Goal: Task Accomplishment & Management: Manage account settings

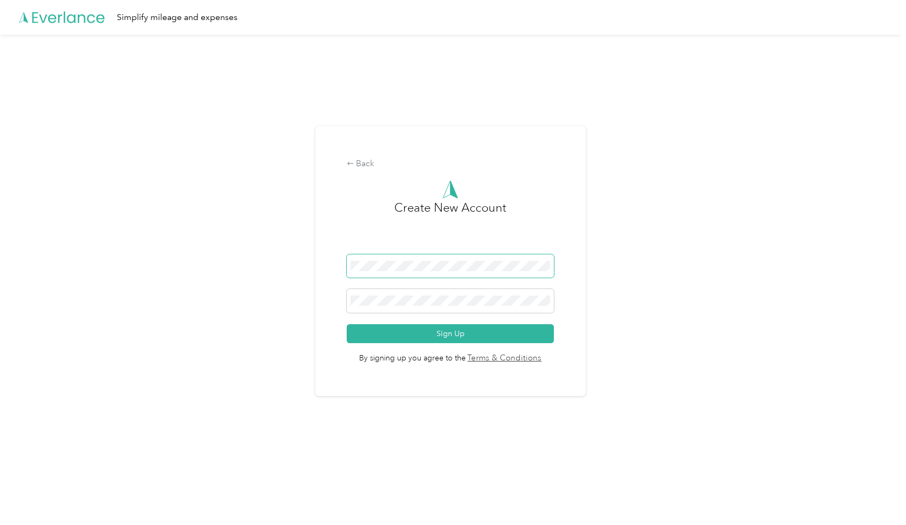
click at [455, 274] on span at bounding box center [451, 266] width 208 height 24
click at [626, 275] on div "Back Create New Account Sign Up By signing up you agree to the Terms & Conditio…" at bounding box center [450, 266] width 901 height 462
click at [520, 313] on div at bounding box center [451, 303] width 208 height 28
click at [508, 332] on button "Sign Up" at bounding box center [451, 333] width 208 height 19
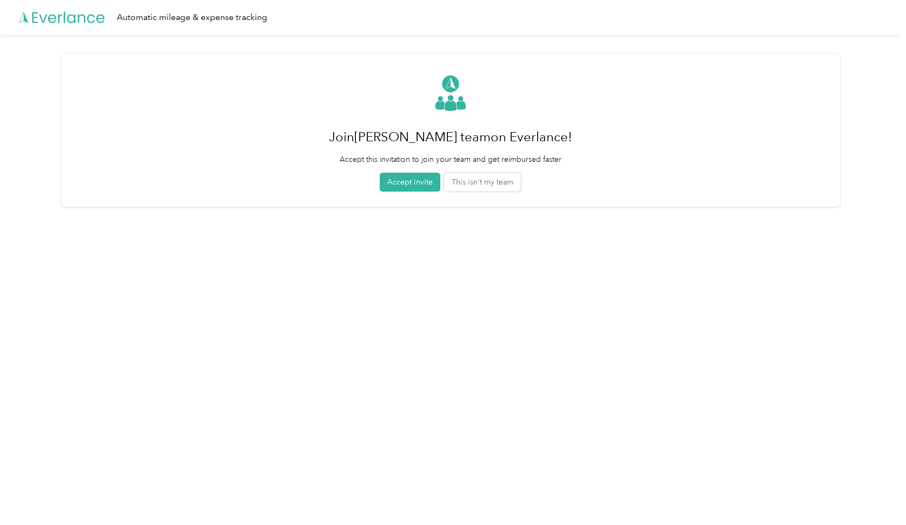
click at [398, 178] on button "Accept invite" at bounding box center [410, 182] width 61 height 19
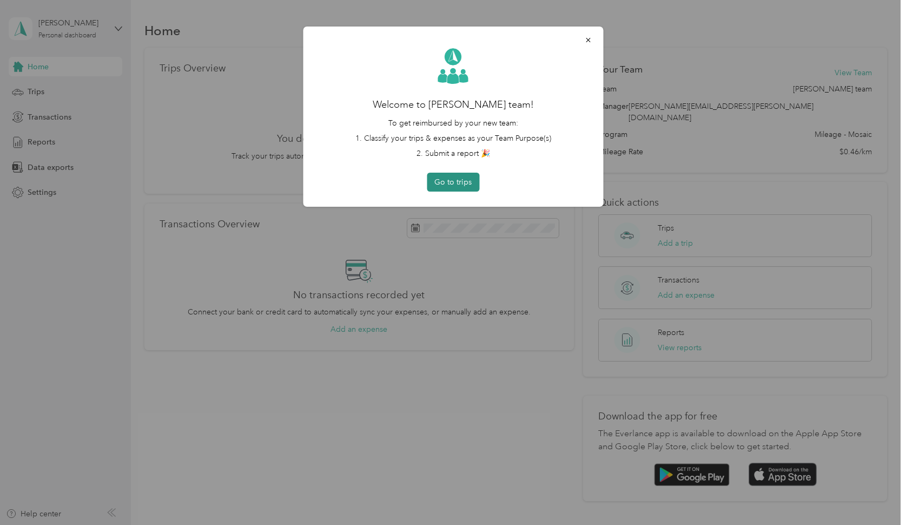
click at [462, 180] on button "Go to trips" at bounding box center [453, 182] width 52 height 19
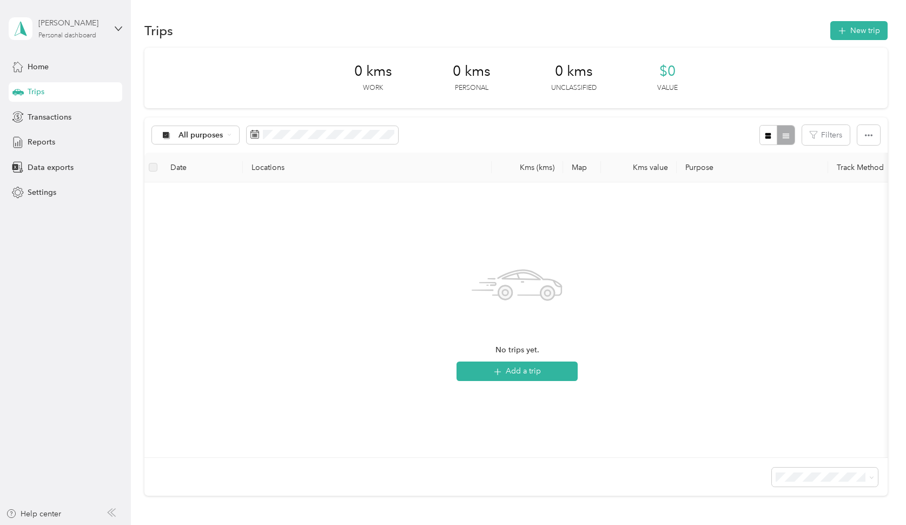
click at [103, 39] on div "[PERSON_NAME] Personal dashboard" at bounding box center [72, 28] width 68 height 22
click at [52, 96] on div "You’re signed in as [EMAIL_ADDRESS][DOMAIN_NAME] Log out" at bounding box center [123, 71] width 228 height 61
click at [88, 48] on div "[PERSON_NAME] Personal dashboard Home Trips Transactions Reports Data exports S…" at bounding box center [66, 101] width 114 height 202
click at [92, 29] on div "[PERSON_NAME]" at bounding box center [72, 22] width 68 height 11
click at [54, 90] on div "Log out" at bounding box center [39, 88] width 42 height 11
